Goal: Use online tool/utility: Utilize a website feature to perform a specific function

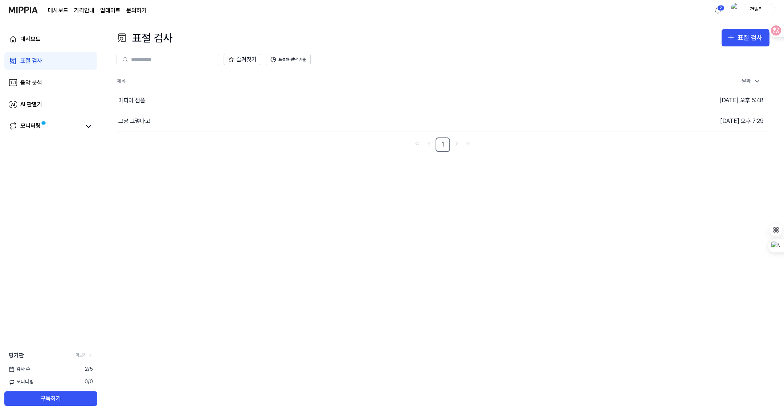
click at [585, 242] on div "표절 검사 표절 검사 표절 검사 음악 분석 AI 판별기 즐겨찾기 표절률 판단 기준 제목 날짜 미피아 샘플 이동하기 [DATE] 오후 5:48 …" at bounding box center [443, 218] width 682 height 396
click at [752, 36] on div "표절 검사" at bounding box center [749, 38] width 25 height 11
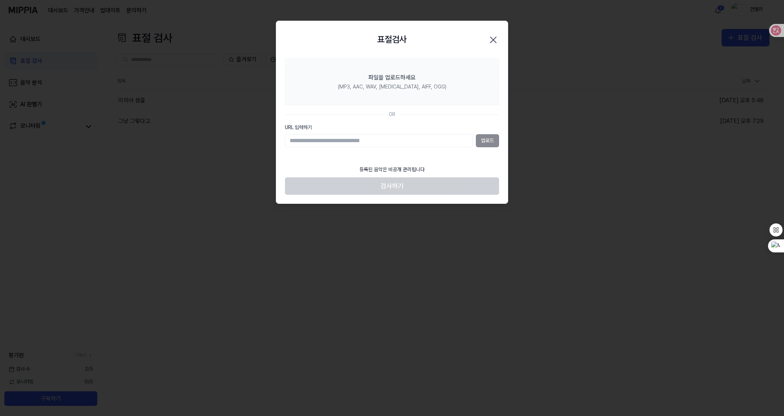
click at [493, 41] on icon "button" at bounding box center [493, 40] width 12 height 12
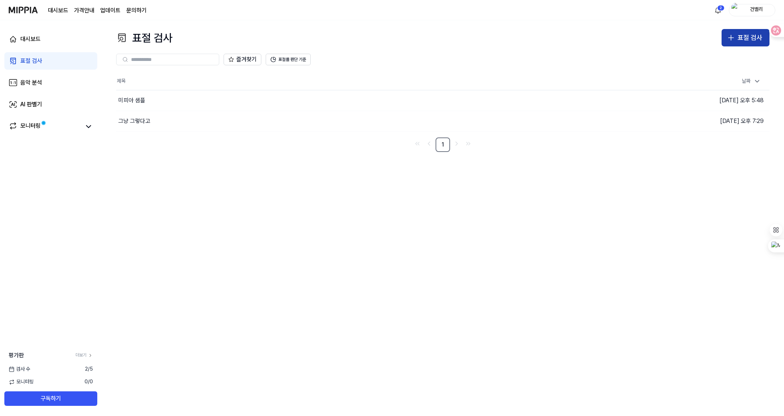
click at [746, 39] on div "표절 검사" at bounding box center [749, 38] width 25 height 11
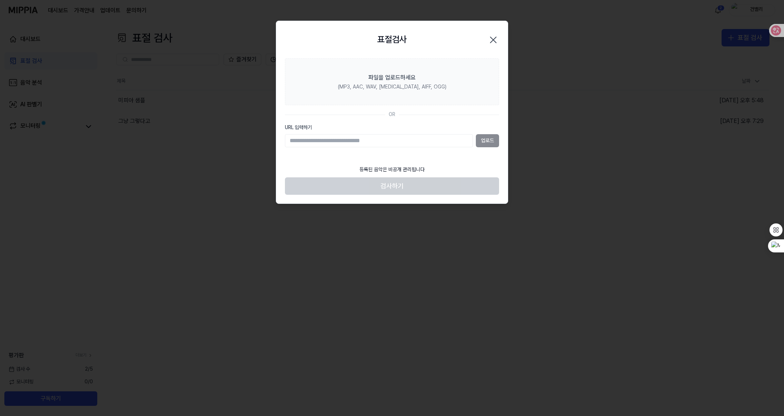
click at [310, 140] on input "URL 입력하기" at bounding box center [379, 140] width 188 height 13
click at [482, 142] on div "업로드" at bounding box center [392, 140] width 214 height 13
click at [491, 140] on div "업로드" at bounding box center [392, 140] width 214 height 13
click at [492, 139] on div "업로드" at bounding box center [392, 140] width 214 height 13
click at [487, 140] on div "업로드" at bounding box center [392, 140] width 214 height 13
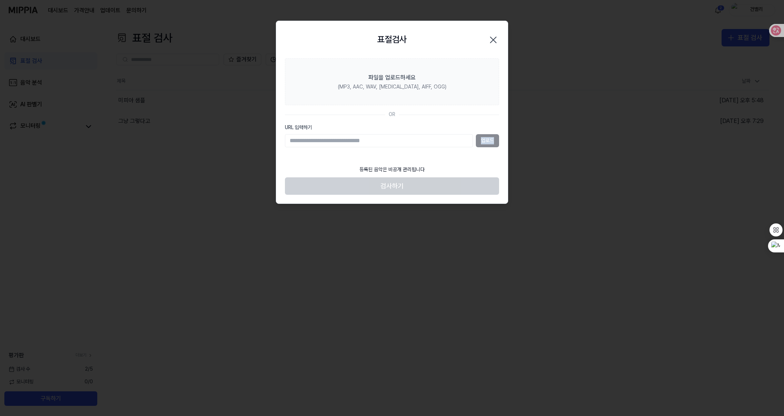
click at [487, 140] on div "업로드" at bounding box center [392, 140] width 214 height 13
click at [576, 123] on div at bounding box center [392, 208] width 784 height 416
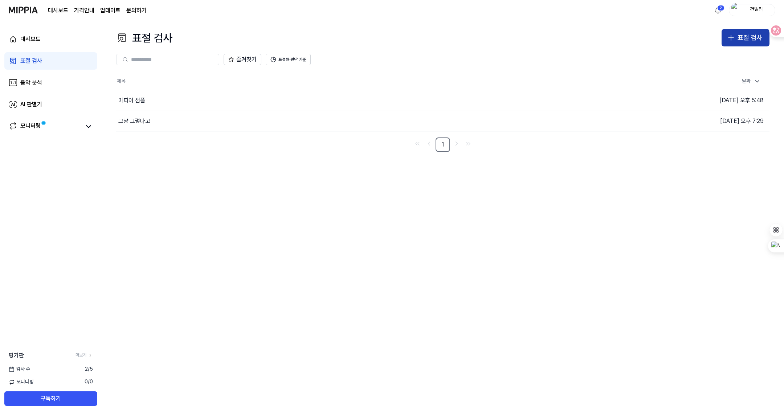
click at [744, 35] on div "표절 검사" at bounding box center [749, 38] width 25 height 11
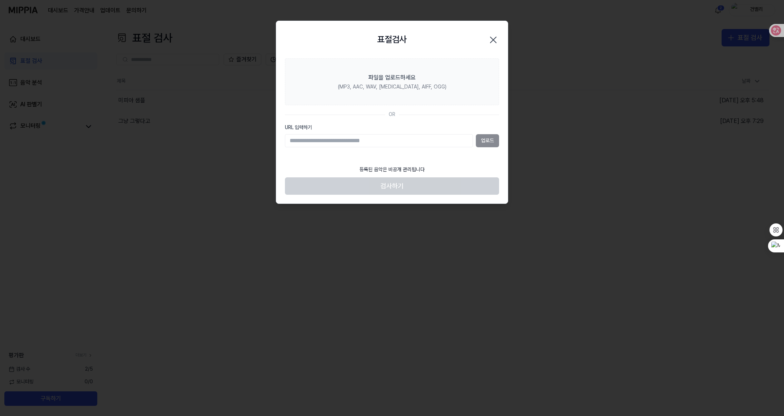
click at [490, 138] on div "업로드" at bounding box center [392, 140] width 214 height 13
click at [493, 40] on icon "button" at bounding box center [493, 40] width 6 height 6
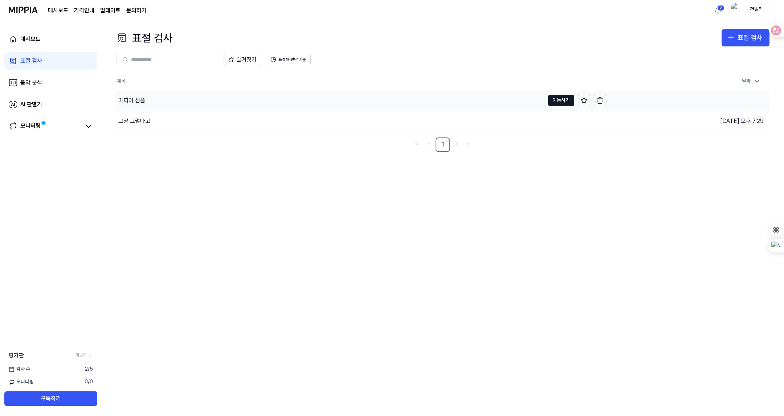
click at [136, 104] on div "미피아 샘플" at bounding box center [131, 100] width 27 height 9
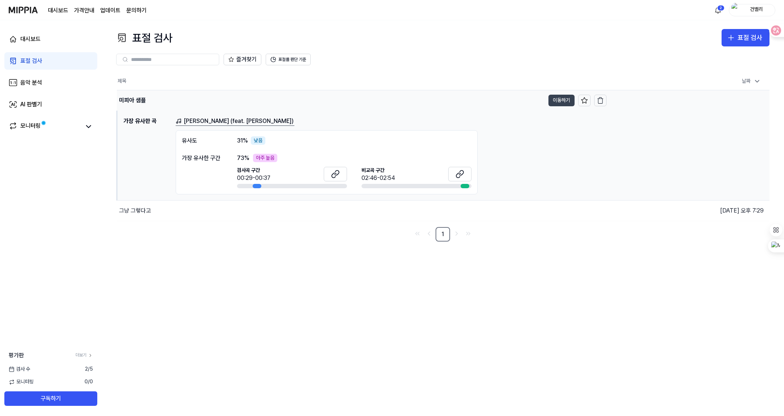
click at [562, 102] on button "이동하기" at bounding box center [561, 101] width 26 height 12
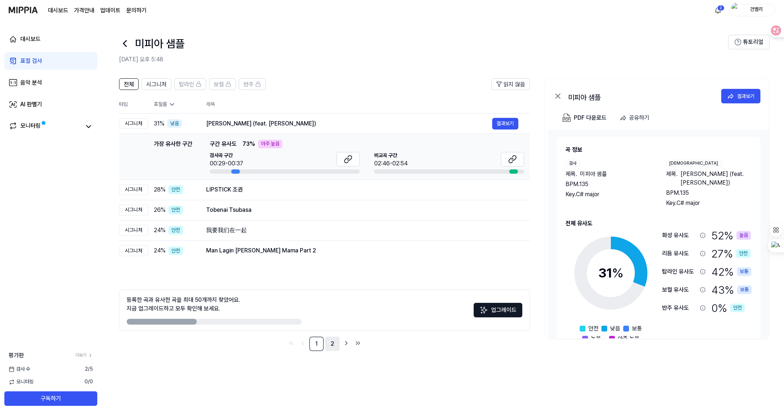
click at [331, 345] on link "2" at bounding box center [332, 344] width 15 height 15
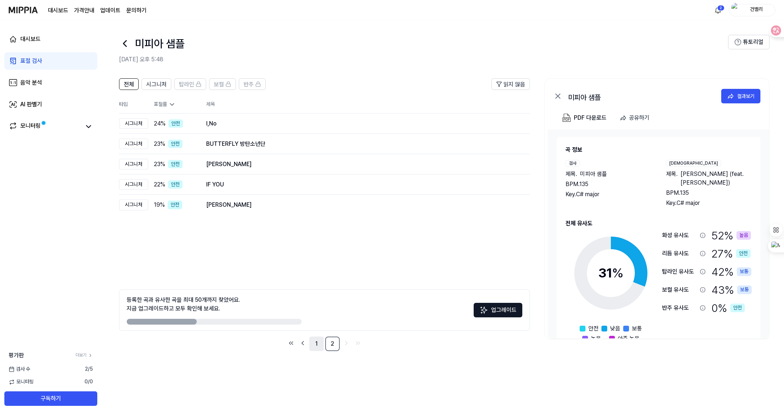
click at [317, 344] on link "1" at bounding box center [316, 344] width 15 height 15
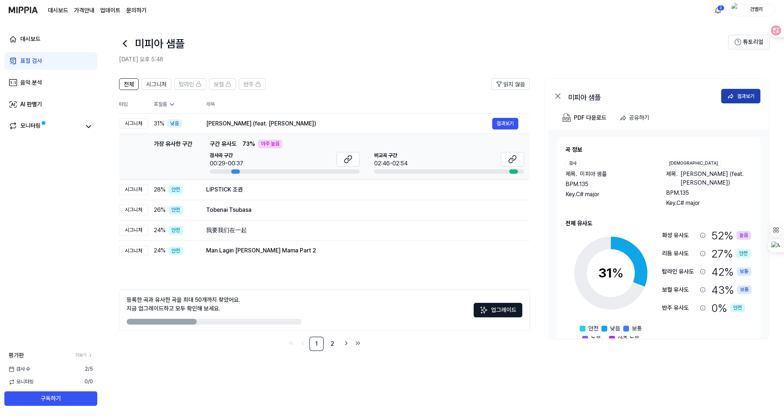
click at [738, 95] on div "결과보기" at bounding box center [745, 96] width 17 height 8
